Goal: Task Accomplishment & Management: Manage account settings

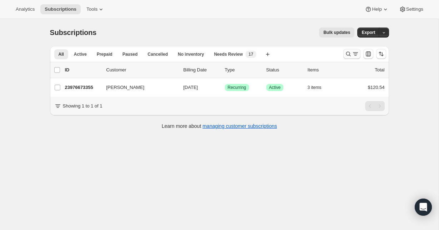
click at [351, 54] on icon "Search and filter results" at bounding box center [348, 53] width 7 height 7
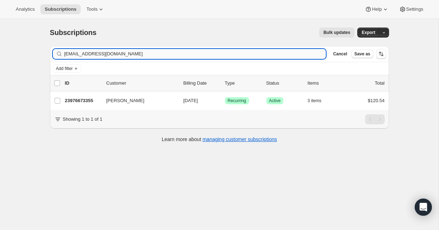
click at [113, 54] on input "[EMAIL_ADDRESS][DOMAIN_NAME]" at bounding box center [195, 54] width 262 height 10
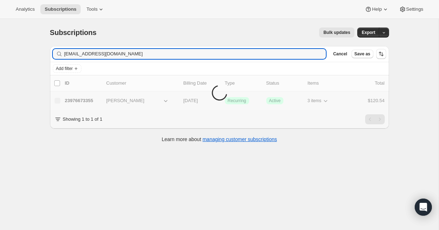
type input "[EMAIL_ADDRESS][DOMAIN_NAME]"
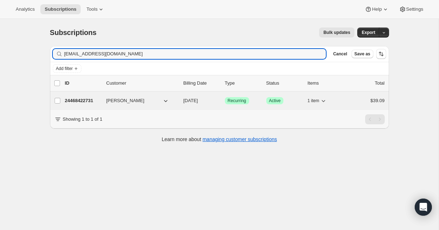
click at [83, 101] on p "24468422731" at bounding box center [83, 100] width 36 height 7
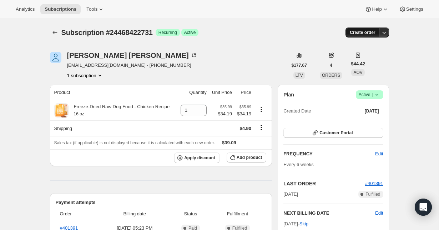
click at [375, 31] on span "Create order" at bounding box center [362, 33] width 25 height 6
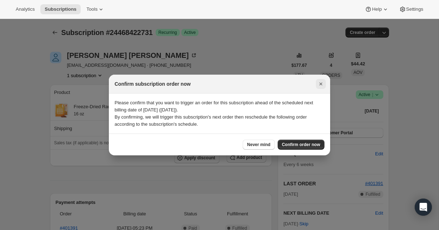
click at [322, 86] on icon "Close" at bounding box center [320, 83] width 7 height 7
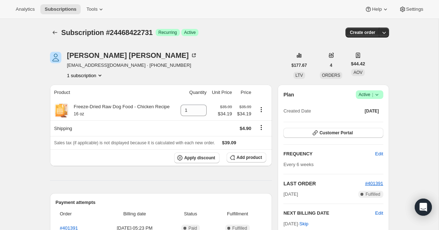
click at [377, 95] on icon at bounding box center [376, 94] width 7 height 7
click at [383, 120] on span "Cancel subscription" at bounding box center [367, 120] width 40 height 5
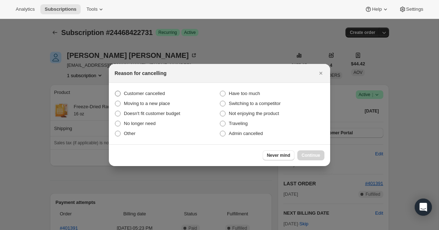
click at [151, 91] on span "Customer cancelled" at bounding box center [144, 93] width 41 height 5
click at [115, 91] on input "Customer cancelled" at bounding box center [115, 91] width 0 height 0
radio input "true"
click at [319, 154] on span "Continue" at bounding box center [311, 155] width 19 height 6
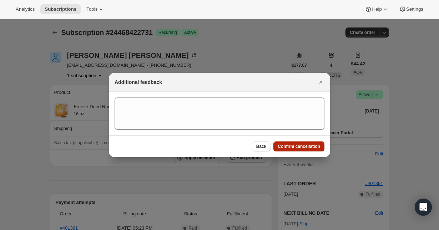
click at [305, 145] on span "Confirm cancellation" at bounding box center [299, 146] width 42 height 6
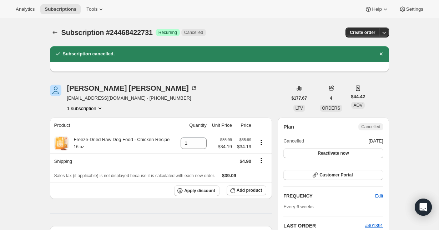
click at [60, 29] on div at bounding box center [55, 32] width 11 height 10
click at [57, 32] on icon "Subscriptions" at bounding box center [54, 32] width 7 height 7
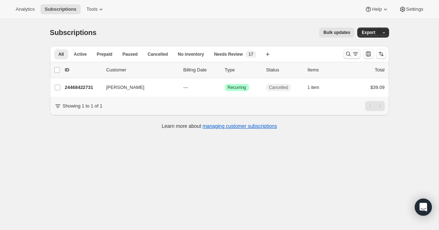
click at [353, 52] on icon "Search and filter results" at bounding box center [355, 53] width 7 height 7
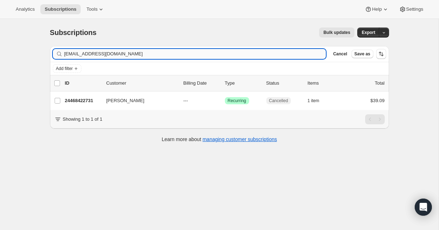
click at [188, 54] on input "[EMAIL_ADDRESS][DOMAIN_NAME]" at bounding box center [195, 54] width 262 height 10
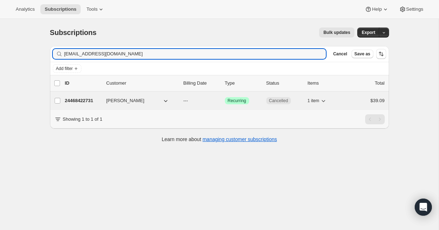
type input "[EMAIL_ADDRESS][DOMAIN_NAME]"
click at [79, 99] on p "24863408203" at bounding box center [83, 100] width 36 height 7
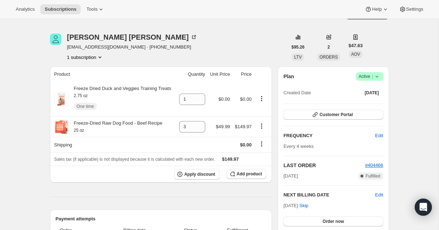
scroll to position [19, 0]
click at [379, 76] on icon at bounding box center [376, 75] width 7 height 7
click at [376, 99] on span "Cancel subscription" at bounding box center [367, 102] width 40 height 7
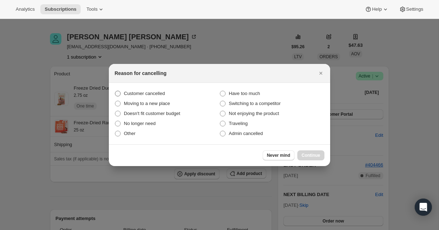
click at [152, 94] on span "Customer cancelled" at bounding box center [144, 93] width 41 height 5
click at [115, 91] on input "Customer cancelled" at bounding box center [115, 91] width 0 height 0
radio input "true"
click at [319, 152] on button "Continue" at bounding box center [310, 155] width 27 height 10
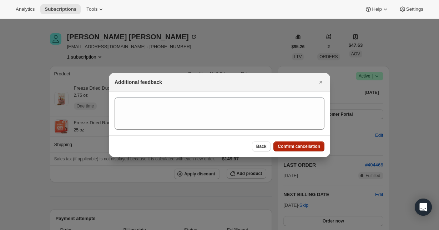
click at [306, 146] on span "Confirm cancellation" at bounding box center [299, 146] width 42 height 6
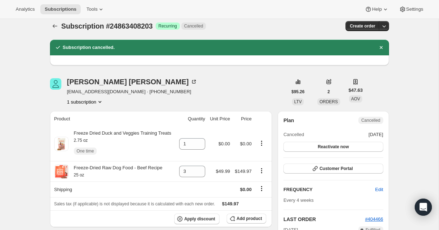
scroll to position [0, 0]
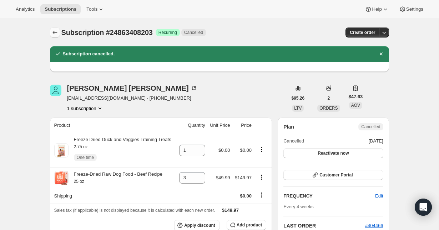
click at [59, 34] on button "Subscriptions" at bounding box center [55, 32] width 10 height 10
